Goal: Task Accomplishment & Management: Manage account settings

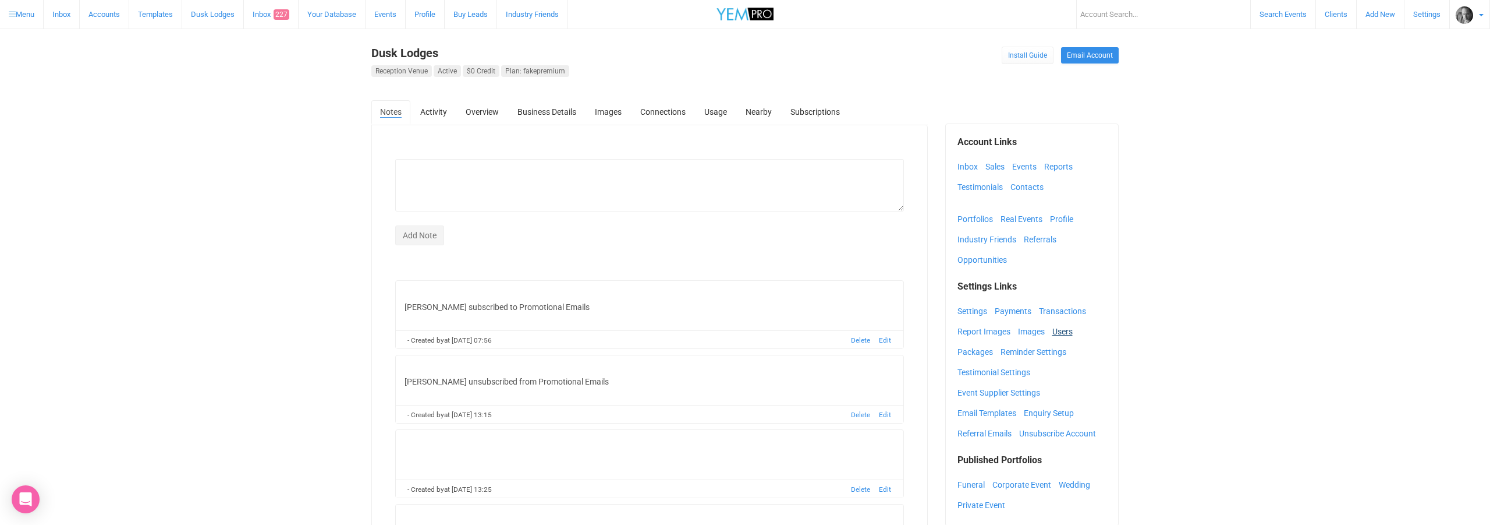
click at [1061, 331] on link "Users" at bounding box center [1066, 331] width 26 height 17
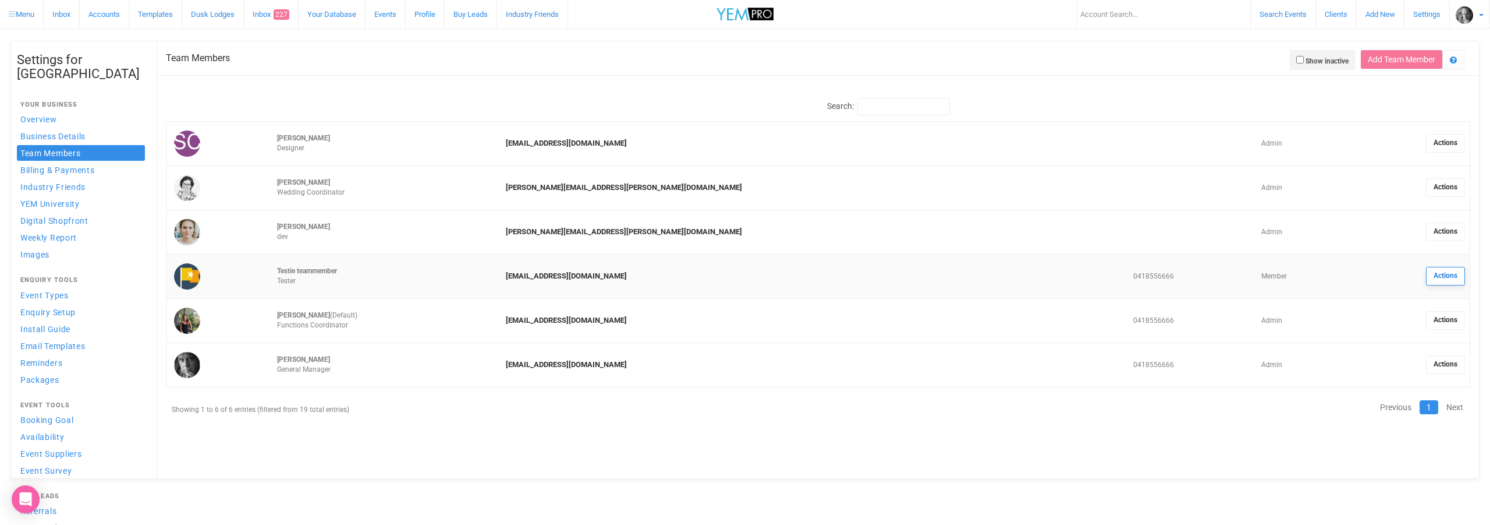
click at [1450, 276] on link "Actions" at bounding box center [1445, 276] width 39 height 19
click at [1257, 278] on td "Member" at bounding box center [1301, 276] width 89 height 44
